Goal: Task Accomplishment & Management: Use online tool/utility

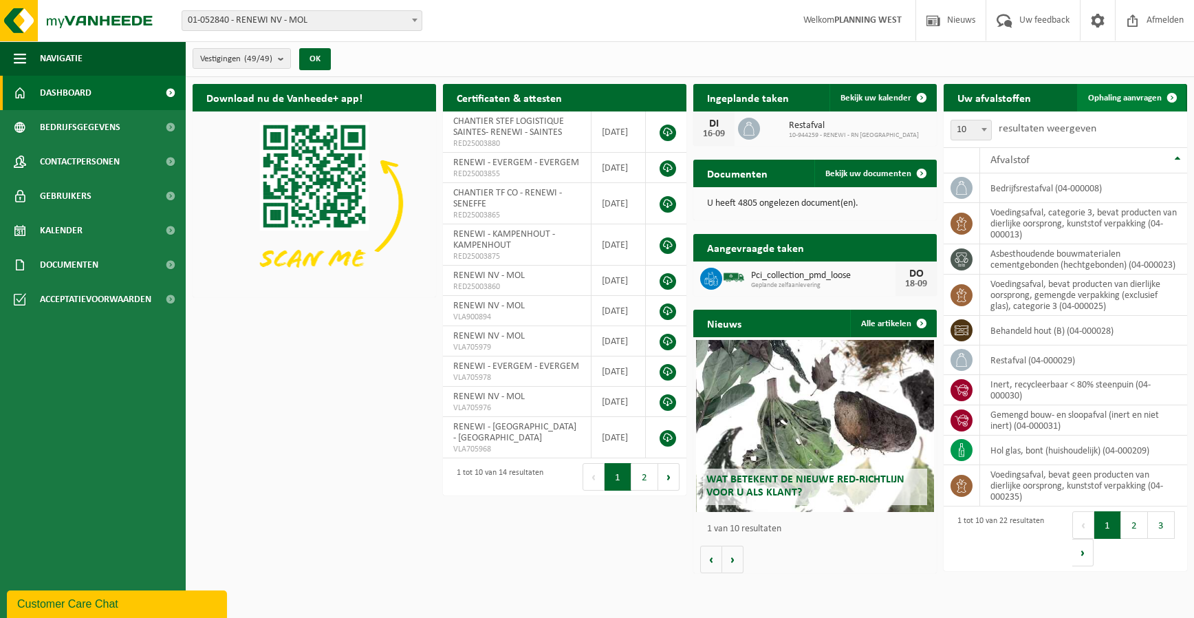
click at [1106, 101] on span "Ophaling aanvragen" at bounding box center [1125, 98] width 74 height 9
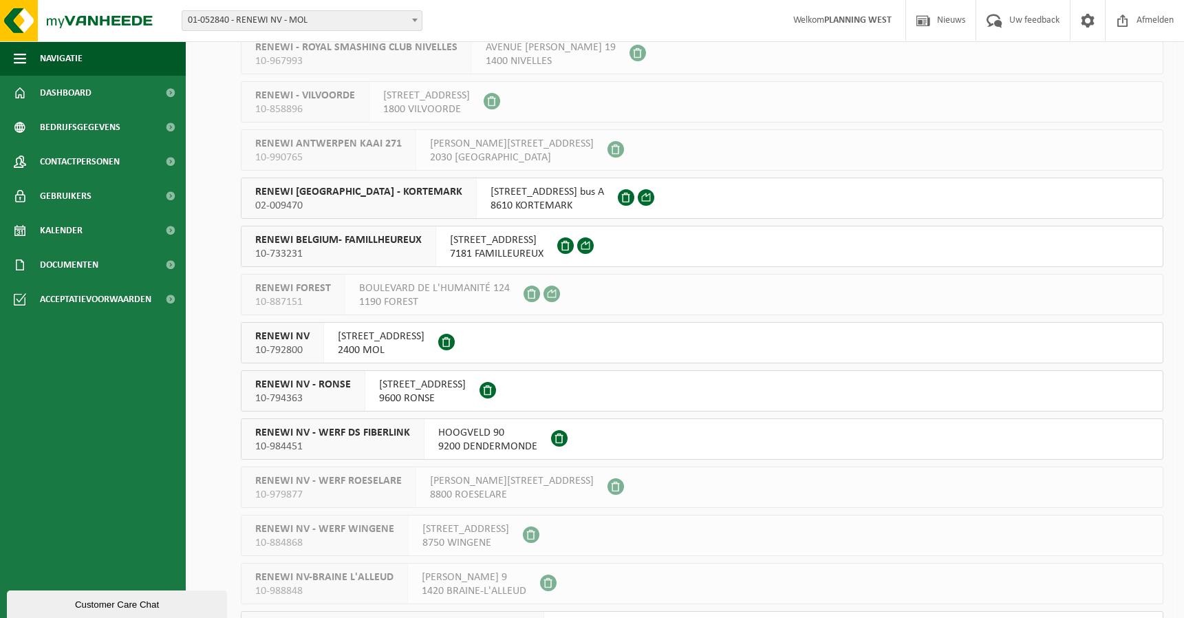
scroll to position [1720, 0]
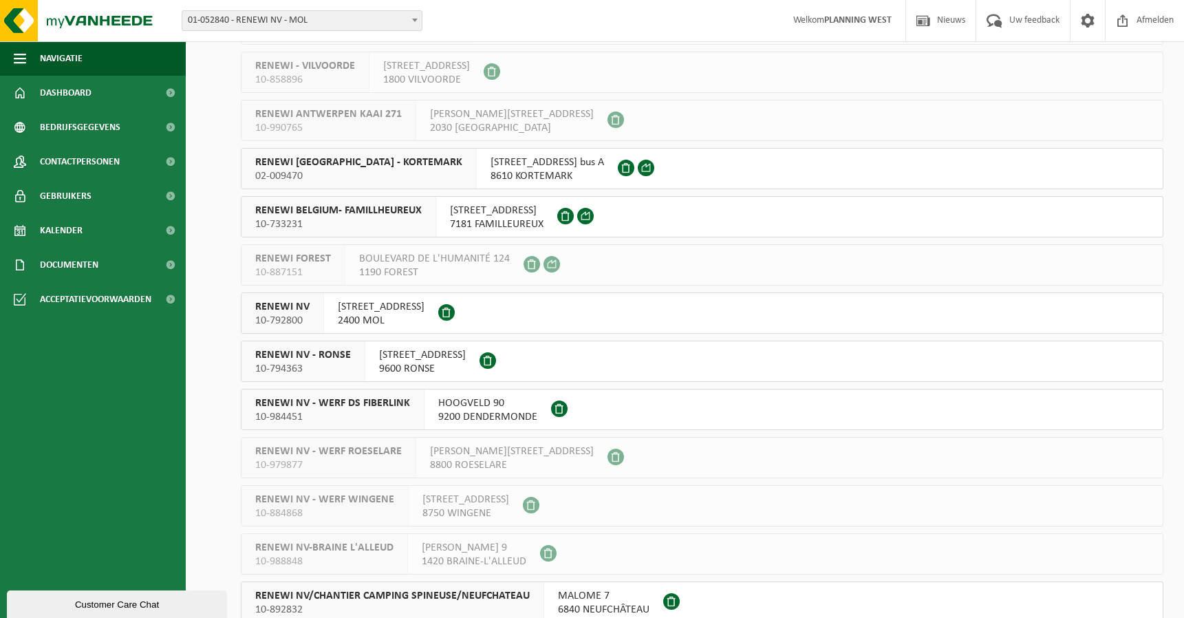
click at [288, 327] on span "10-792800" at bounding box center [282, 321] width 54 height 14
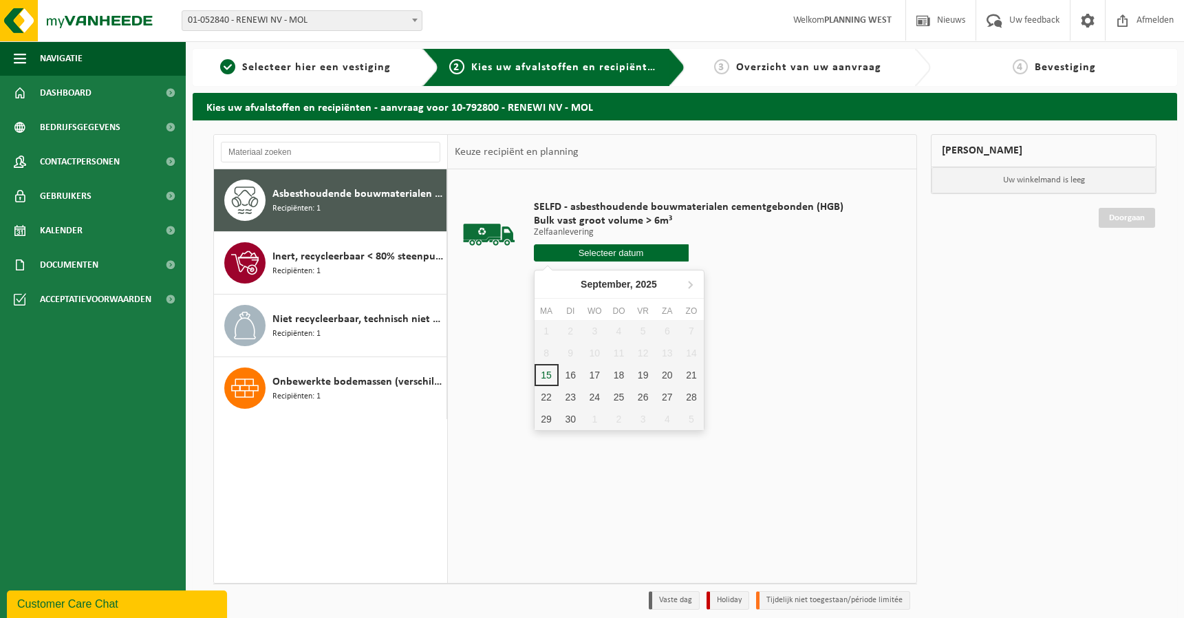
click at [640, 247] on input "text" at bounding box center [611, 252] width 155 height 17
click at [564, 381] on div "16" at bounding box center [571, 375] width 24 height 22
type input "Van 2025-09-16"
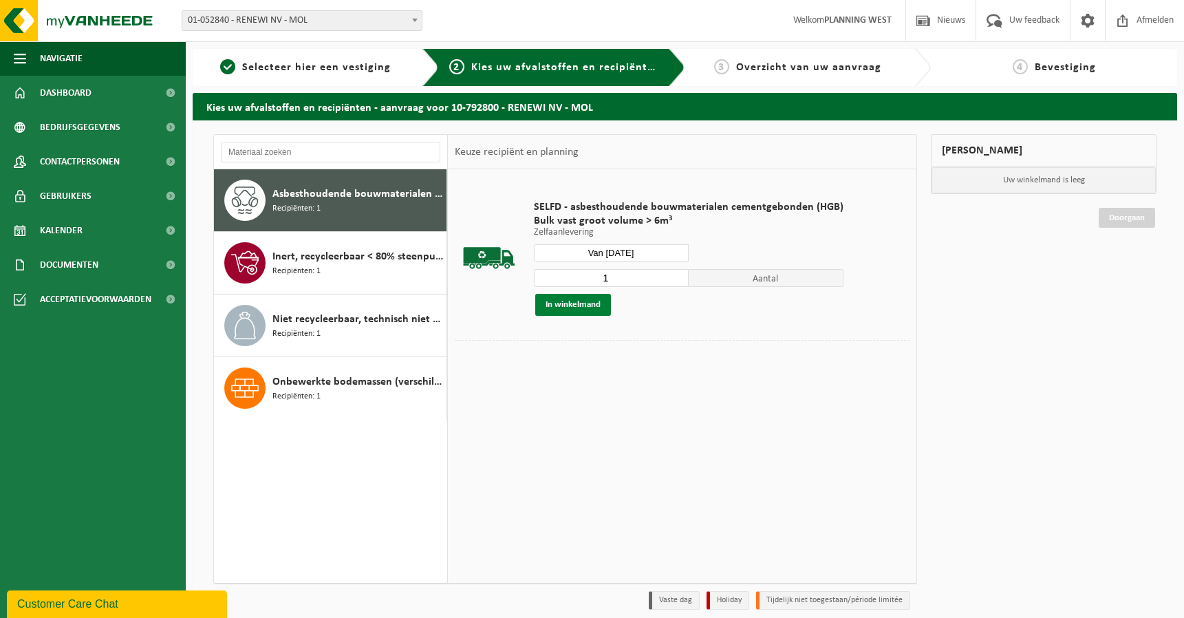
click at [596, 303] on button "In winkelmand" at bounding box center [573, 305] width 76 height 22
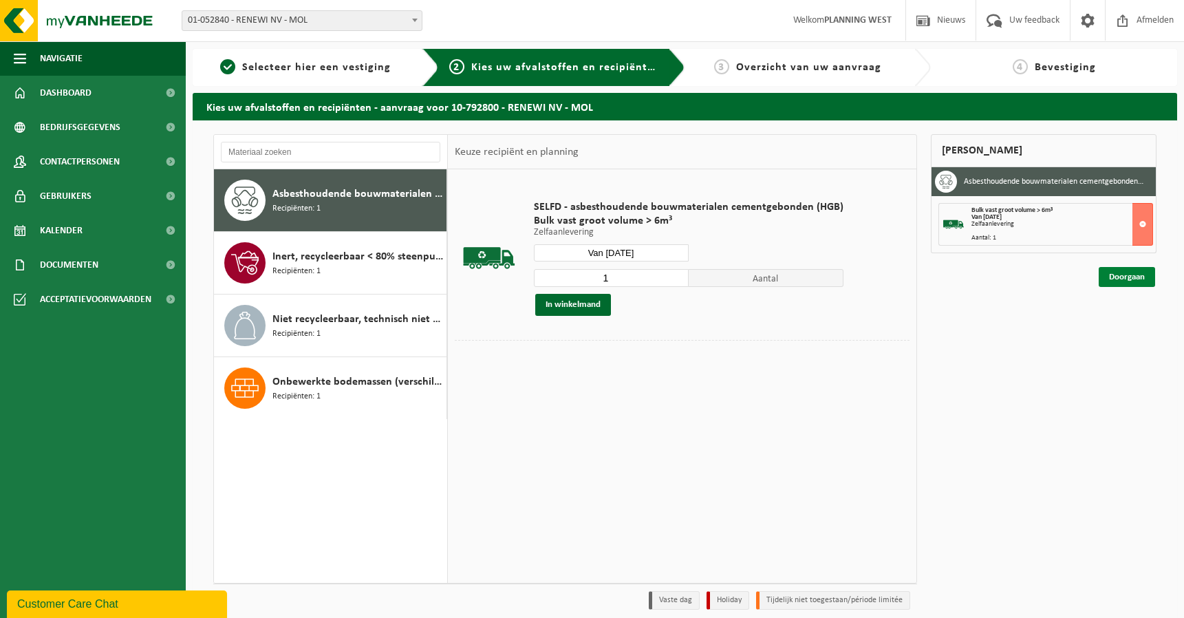
click at [1127, 273] on link "Doorgaan" at bounding box center [1127, 277] width 56 height 20
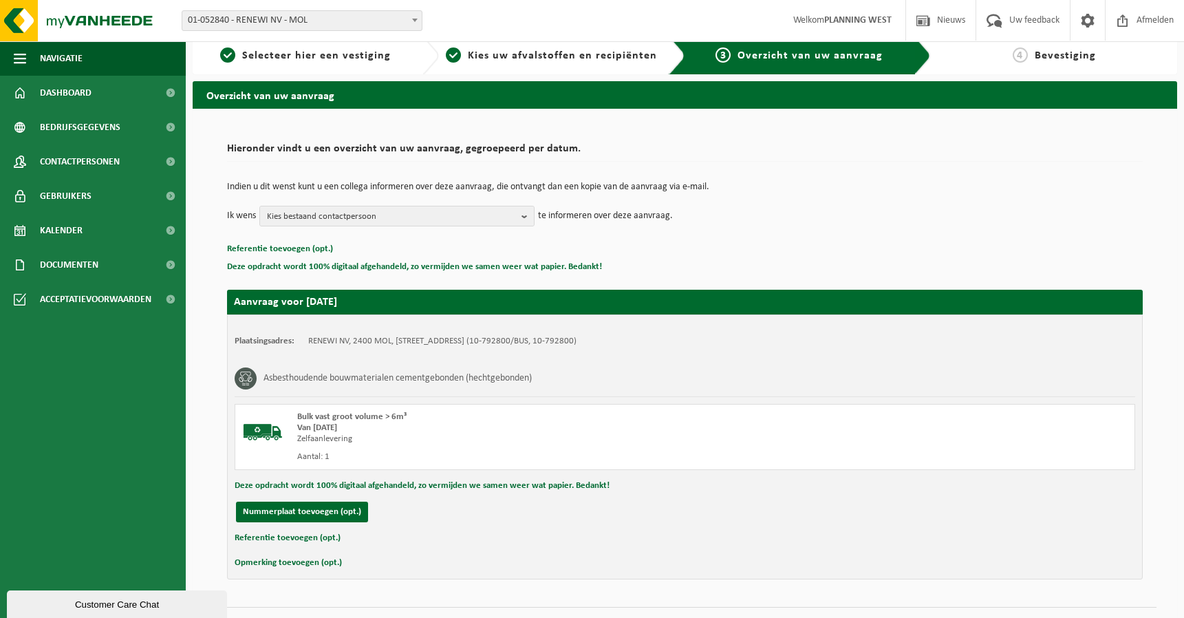
scroll to position [43, 0]
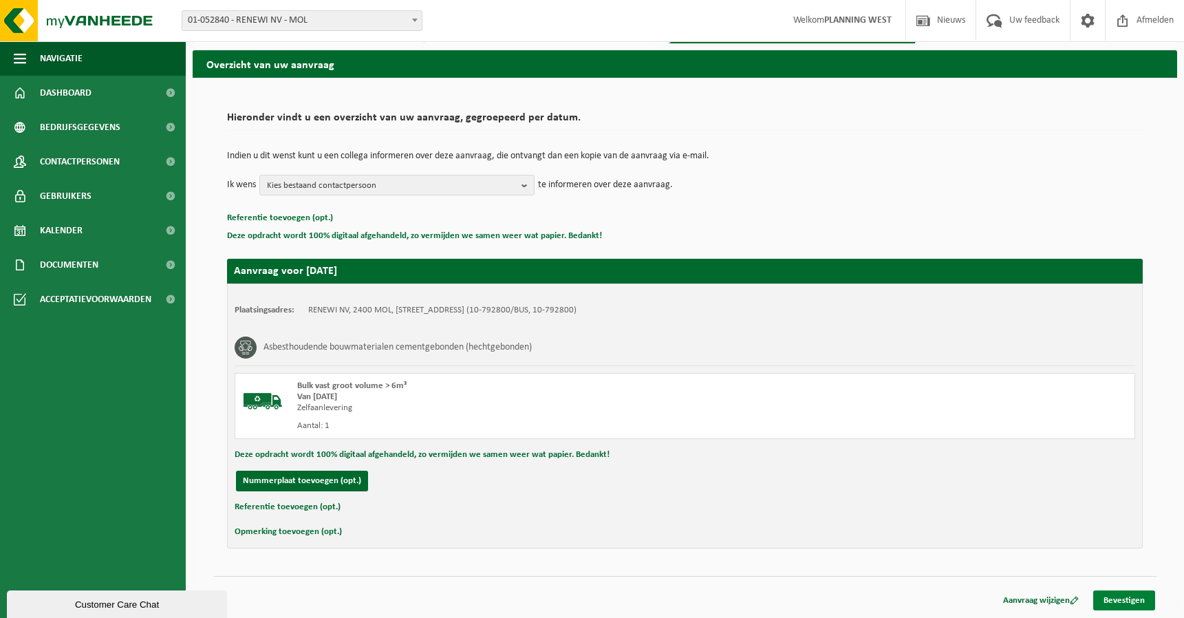
click at [1124, 600] on link "Bevestigen" at bounding box center [1124, 600] width 62 height 20
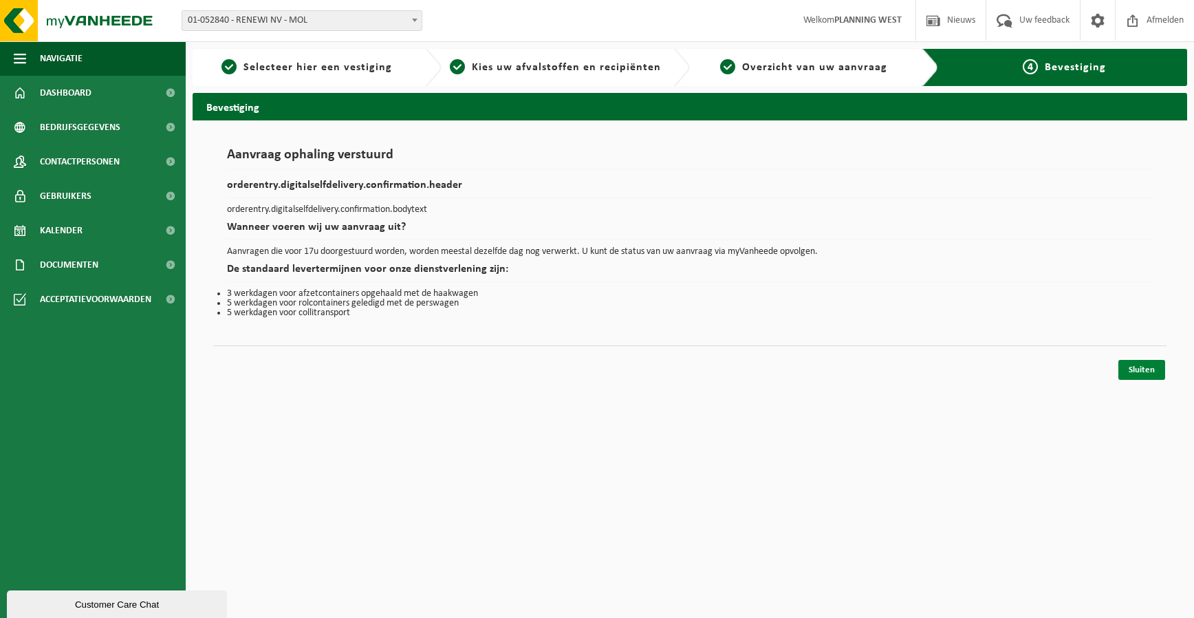
click at [1129, 364] on link "Sluiten" at bounding box center [1142, 370] width 47 height 20
